Goal: Contribute content

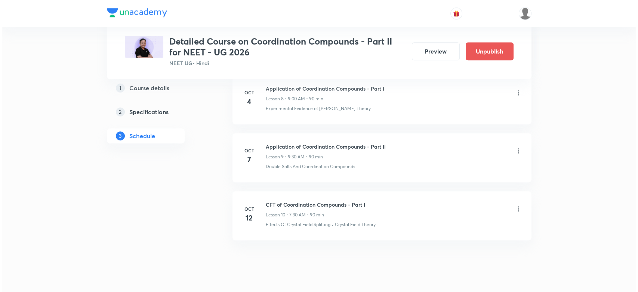
scroll to position [859, 0]
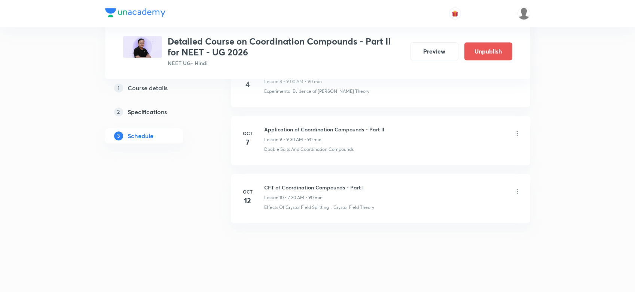
click at [515, 192] on icon at bounding box center [516, 191] width 7 height 7
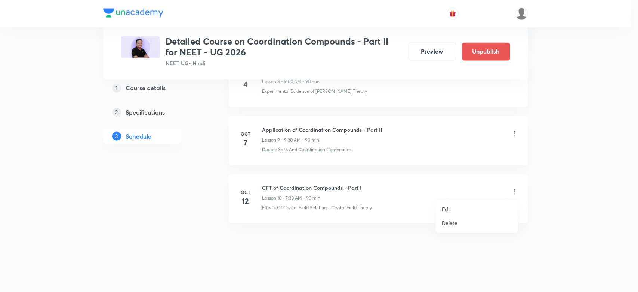
click at [448, 211] on p "Edit" at bounding box center [446, 209] width 9 height 8
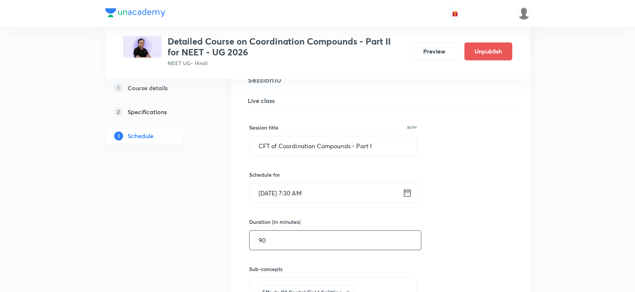
scroll to position [662, 0]
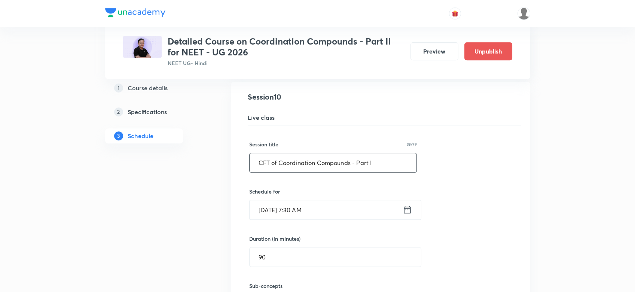
click at [384, 160] on input "CFT of Coordination Compounds - Part I" at bounding box center [332, 162] width 167 height 19
drag, startPoint x: 351, startPoint y: 163, endPoint x: 153, endPoint y: 171, distance: 198.8
paste input "organometallic compounds"
click at [263, 165] on input "organometallic compounds - Part I" at bounding box center [332, 162] width 167 height 19
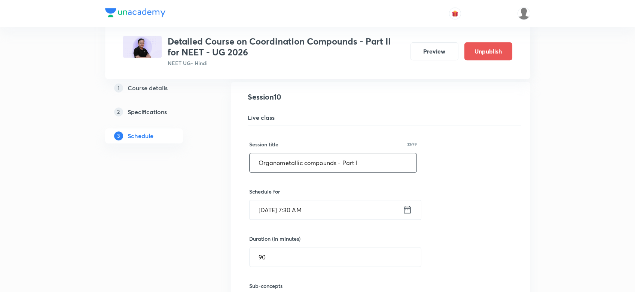
drag, startPoint x: 368, startPoint y: 157, endPoint x: 334, endPoint y: 160, distance: 34.5
click at [334, 160] on input "Organometallic compounds - Part I" at bounding box center [332, 162] width 167 height 19
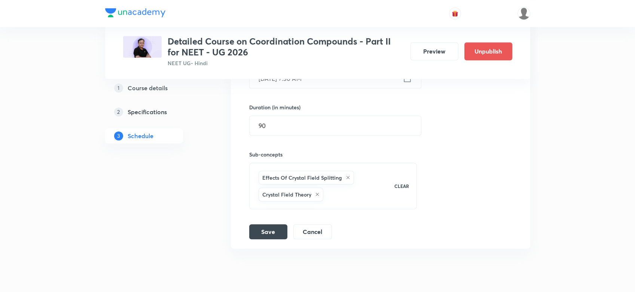
scroll to position [818, 0]
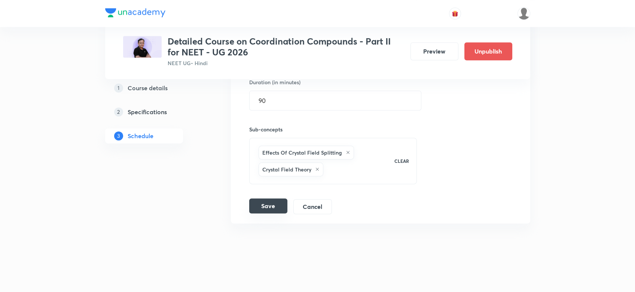
type input "Organometallic compounds"
click at [272, 207] on button "Save" at bounding box center [268, 205] width 38 height 15
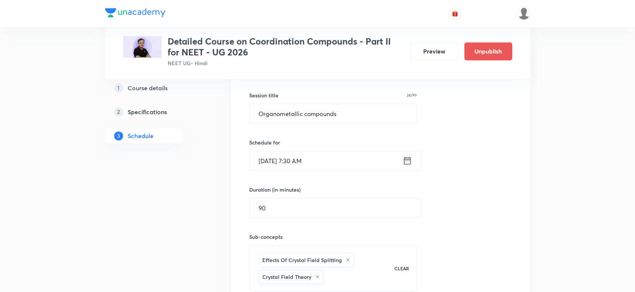
scroll to position [710, 0]
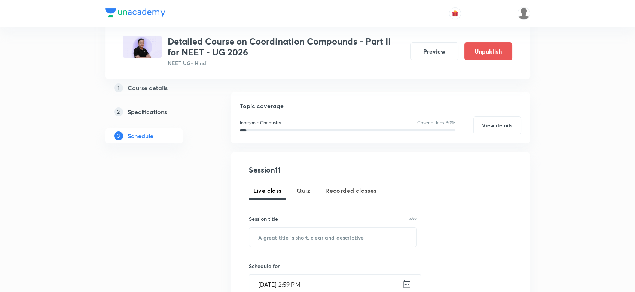
scroll to position [66, 0]
click at [267, 238] on input "text" at bounding box center [333, 237] width 168 height 19
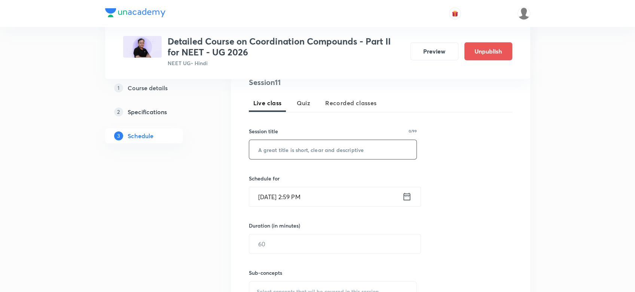
scroll to position [161, 0]
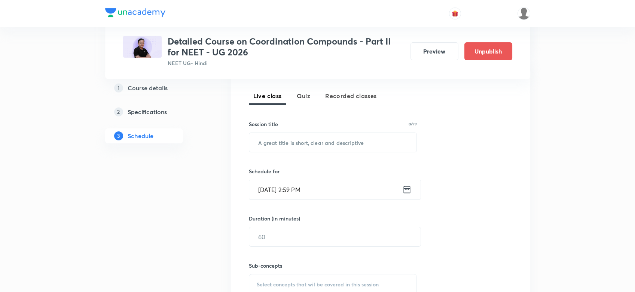
click at [402, 190] on icon at bounding box center [406, 189] width 9 height 10
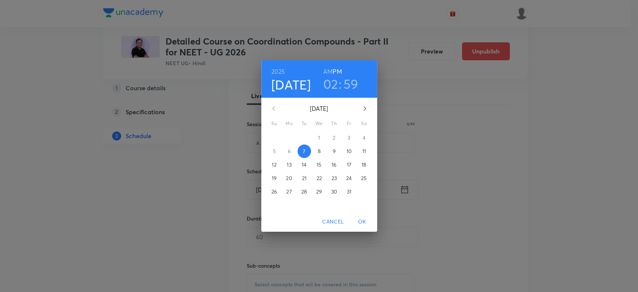
click at [359, 149] on span "11" at bounding box center [364, 150] width 13 height 7
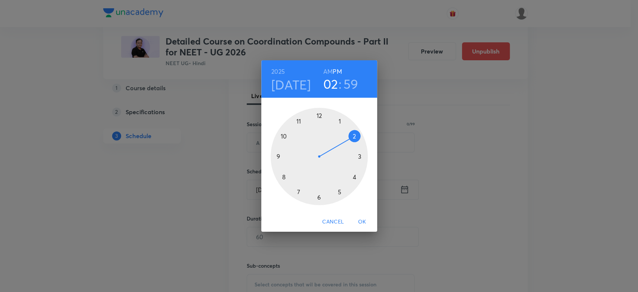
click at [323, 71] on div "2025 Oct 11 02 : 59 AM PM" at bounding box center [319, 78] width 104 height 25
click at [326, 71] on h6 "AM" at bounding box center [328, 71] width 9 height 10
click at [275, 158] on div at bounding box center [319, 156] width 97 height 97
click at [320, 198] on div at bounding box center [319, 156] width 97 height 97
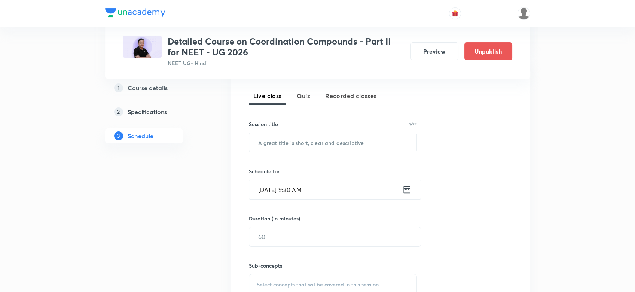
click at [405, 186] on icon at bounding box center [406, 189] width 9 height 10
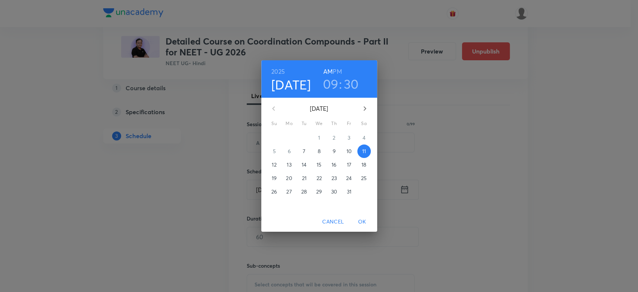
click at [405, 186] on div "2025 Oct 11 09 : 30 AM PM October 2025 Su Mo Tu We Th Fr Sa 28 29 30 1 2 3 4 5 …" at bounding box center [319, 146] width 638 height 292
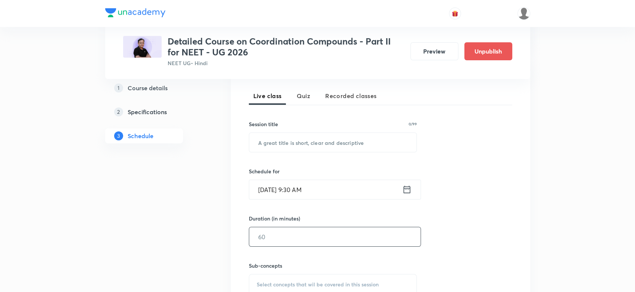
click at [295, 238] on input "text" at bounding box center [334, 236] width 171 height 19
type input "90"
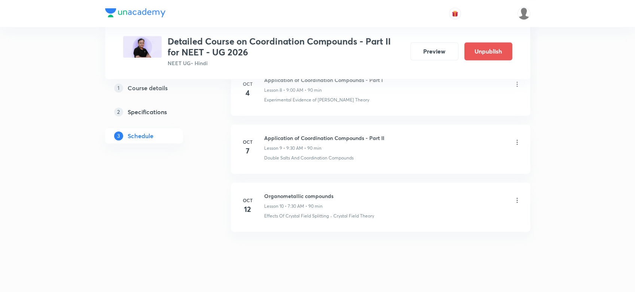
scroll to position [859, 0]
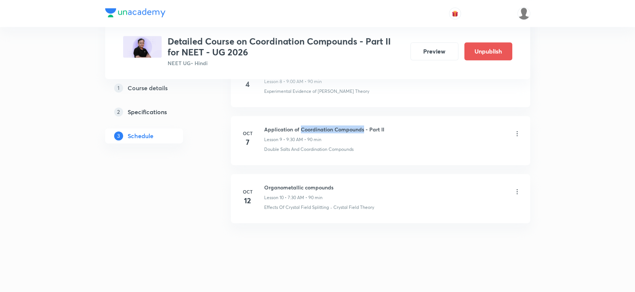
drag, startPoint x: 301, startPoint y: 126, endPoint x: 364, endPoint y: 128, distance: 62.9
click at [364, 128] on h6 "Application of Coordination Compounds - Part II" at bounding box center [324, 129] width 120 height 8
copy h6 "Coordination Compounds"
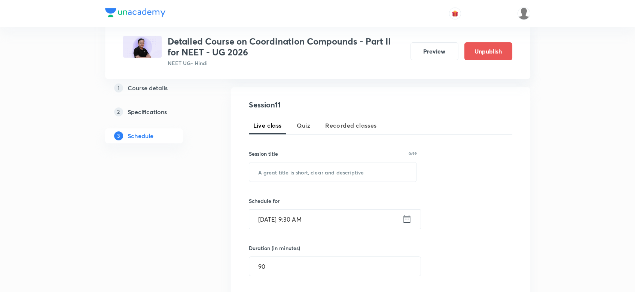
scroll to position [140, 0]
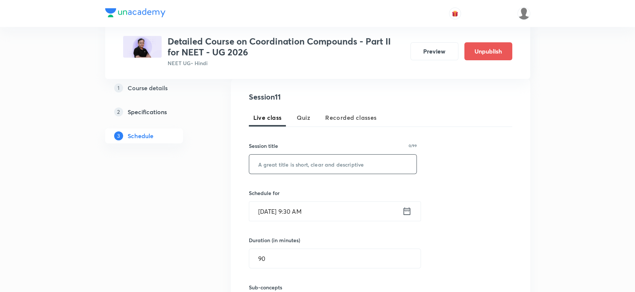
click at [271, 161] on input "text" at bounding box center [333, 163] width 168 height 19
paste input "Coordination Compounds"
click at [259, 162] on input "Coordination Compounds" at bounding box center [333, 163] width 168 height 19
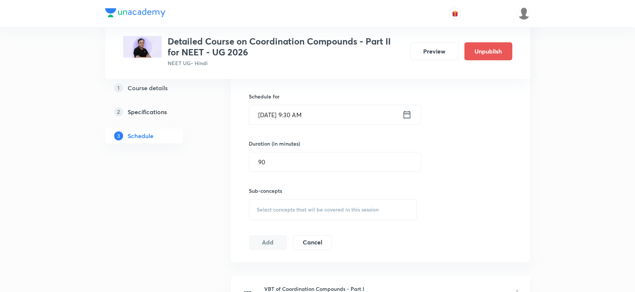
type input "Practice Session of Coordination Compounds"
click at [258, 215] on div "Select concepts that wil be covered in this session" at bounding box center [333, 209] width 168 height 21
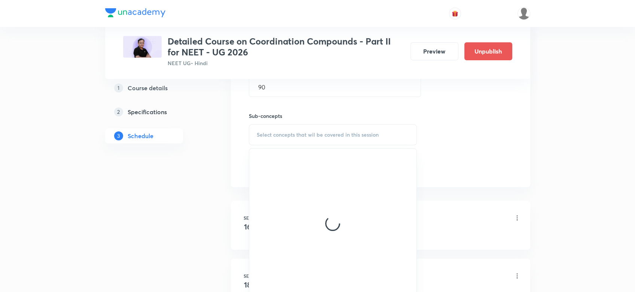
scroll to position [316, 0]
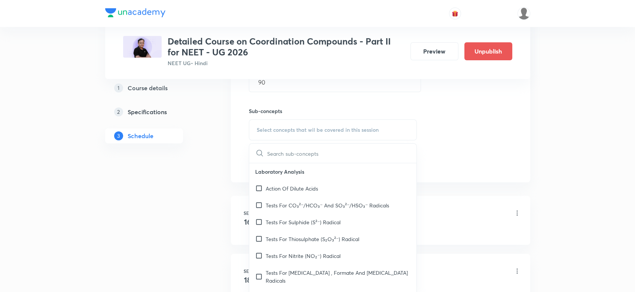
click at [290, 193] on div "Action Of Dilute Acids" at bounding box center [333, 188] width 168 height 17
checkbox input "true"
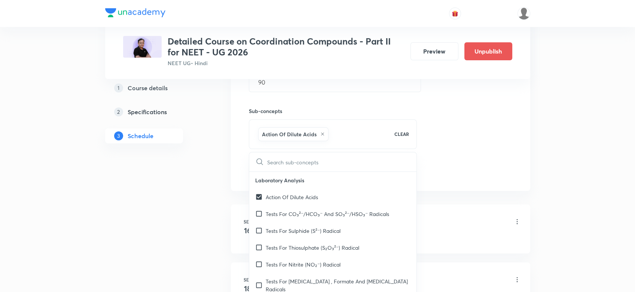
click at [517, 150] on div "Session 11 Live class Quiz Recorded classes Session title 42/99 Practice Sessio…" at bounding box center [380, 47] width 299 height 288
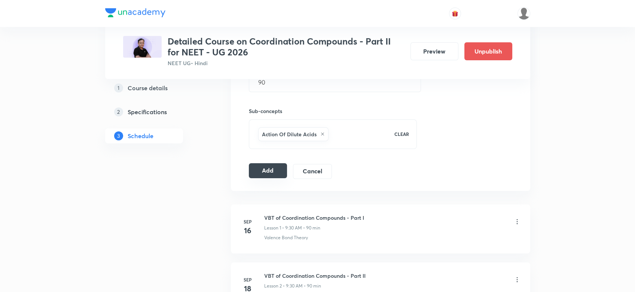
click at [280, 169] on button "Add" at bounding box center [268, 170] width 39 height 15
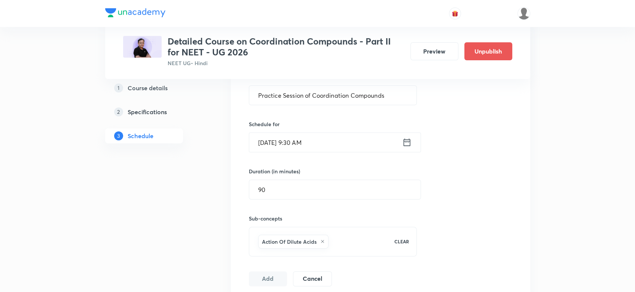
scroll to position [206, 0]
